Goal: Navigation & Orientation: Find specific page/section

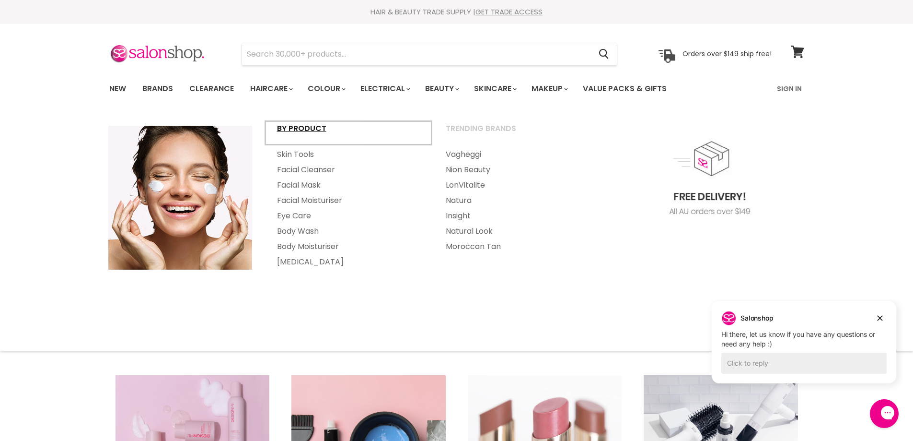
click at [309, 130] on link "By Product" at bounding box center [348, 133] width 167 height 24
click at [301, 129] on link "By Product" at bounding box center [348, 133] width 167 height 24
click at [506, 89] on link "Skincare" at bounding box center [495, 89] width 56 height 20
click at [504, 90] on link "Skincare" at bounding box center [495, 89] width 56 height 20
click at [305, 203] on link "Facial Moisturiser" at bounding box center [348, 200] width 167 height 15
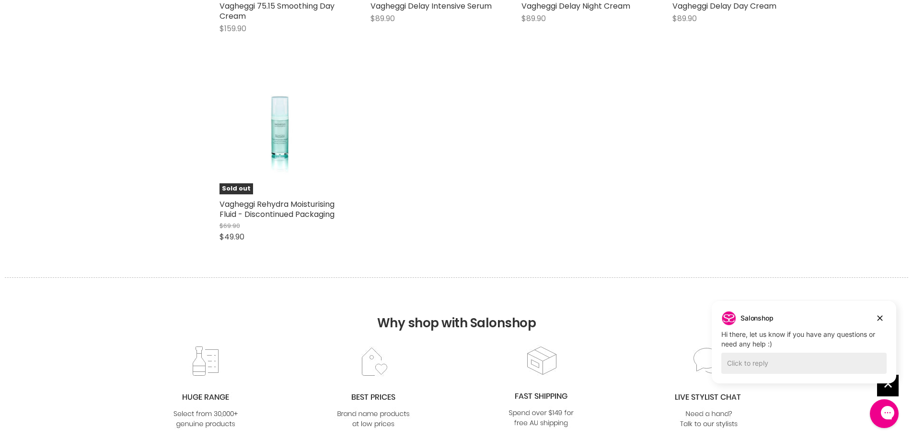
scroll to position [2062, 0]
